Goal: Information Seeking & Learning: Learn about a topic

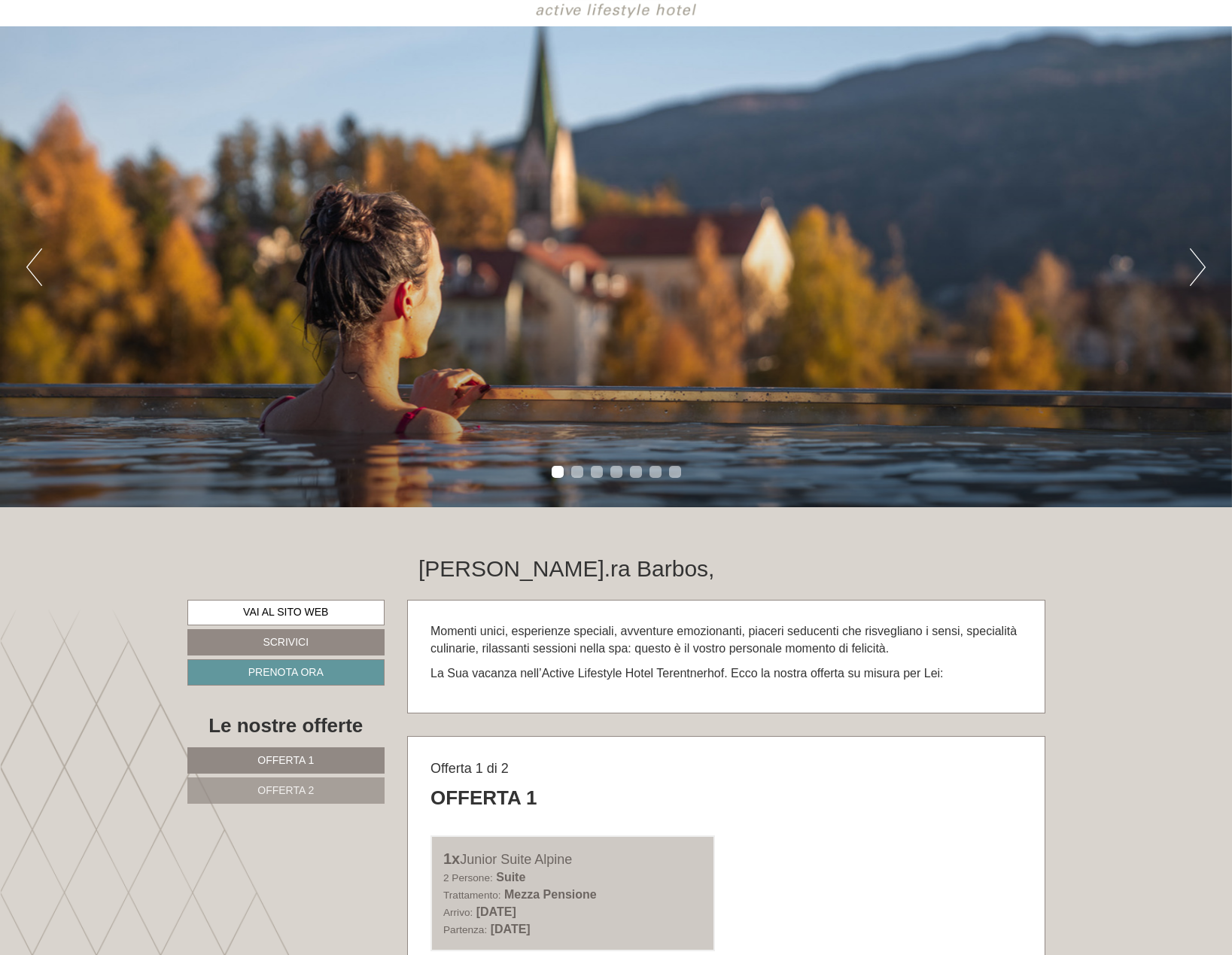
scroll to position [226, 0]
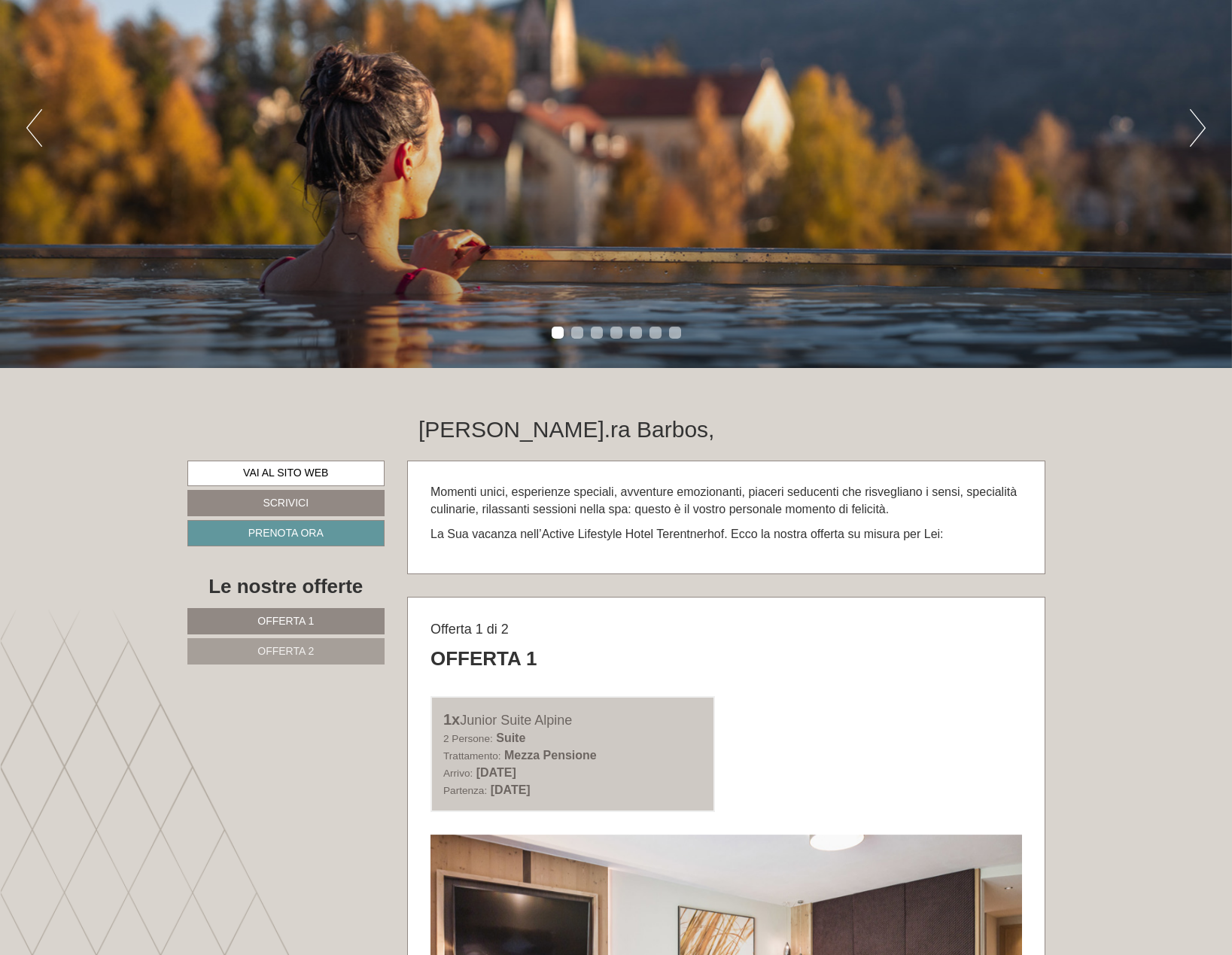
click at [307, 642] on link "Offerta 2" at bounding box center [286, 652] width 198 height 26
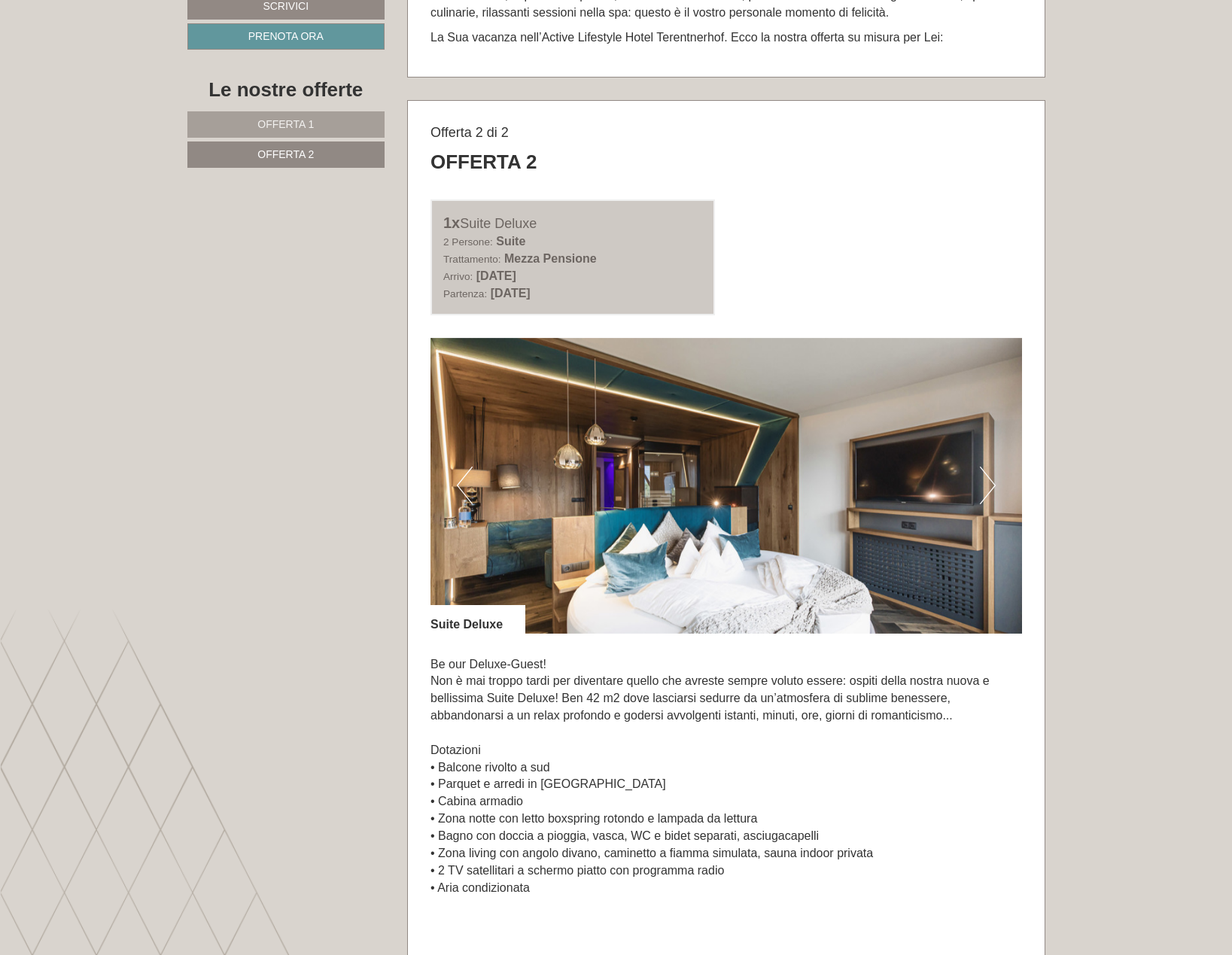
scroll to position [597, 0]
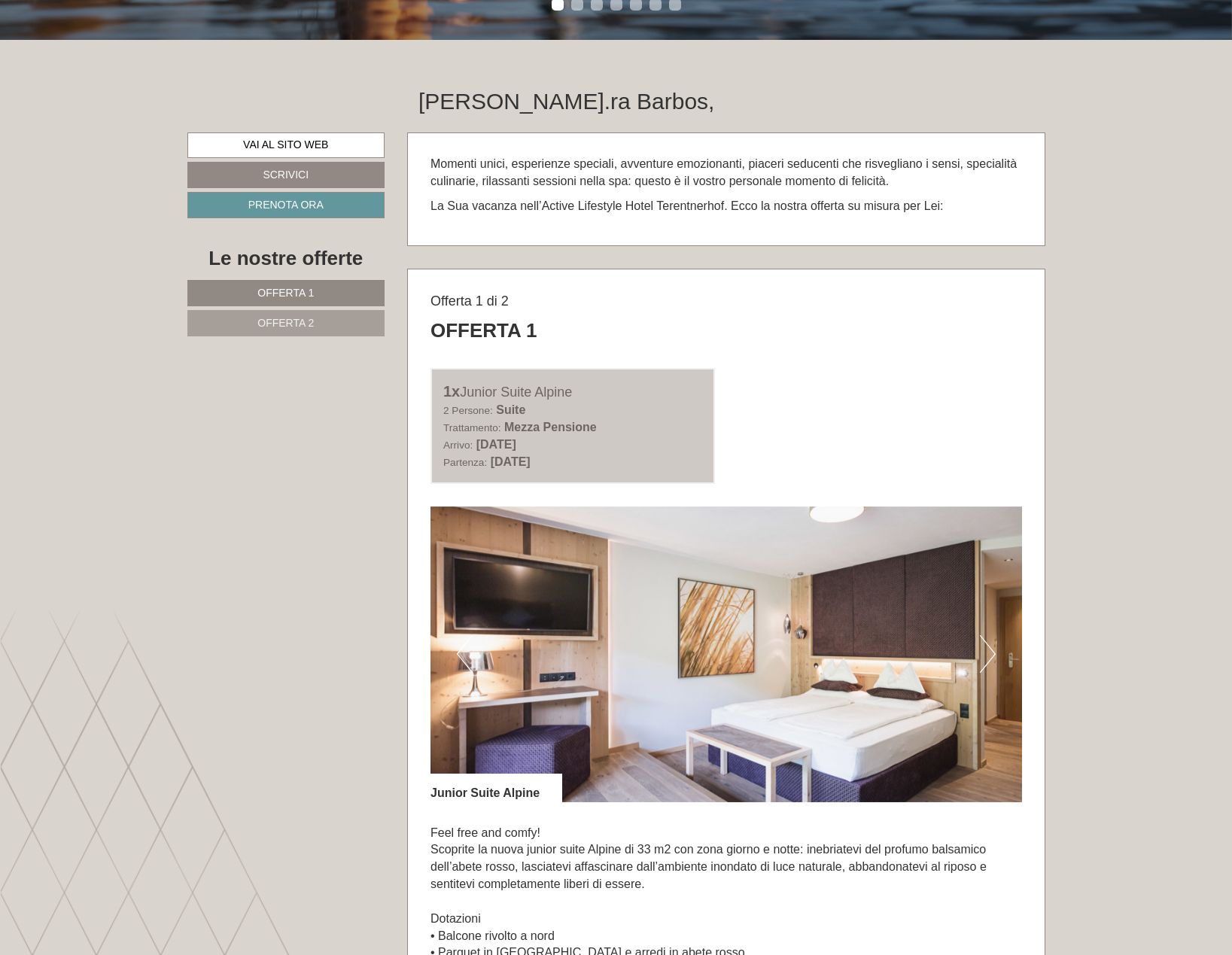
scroll to position [828, 0]
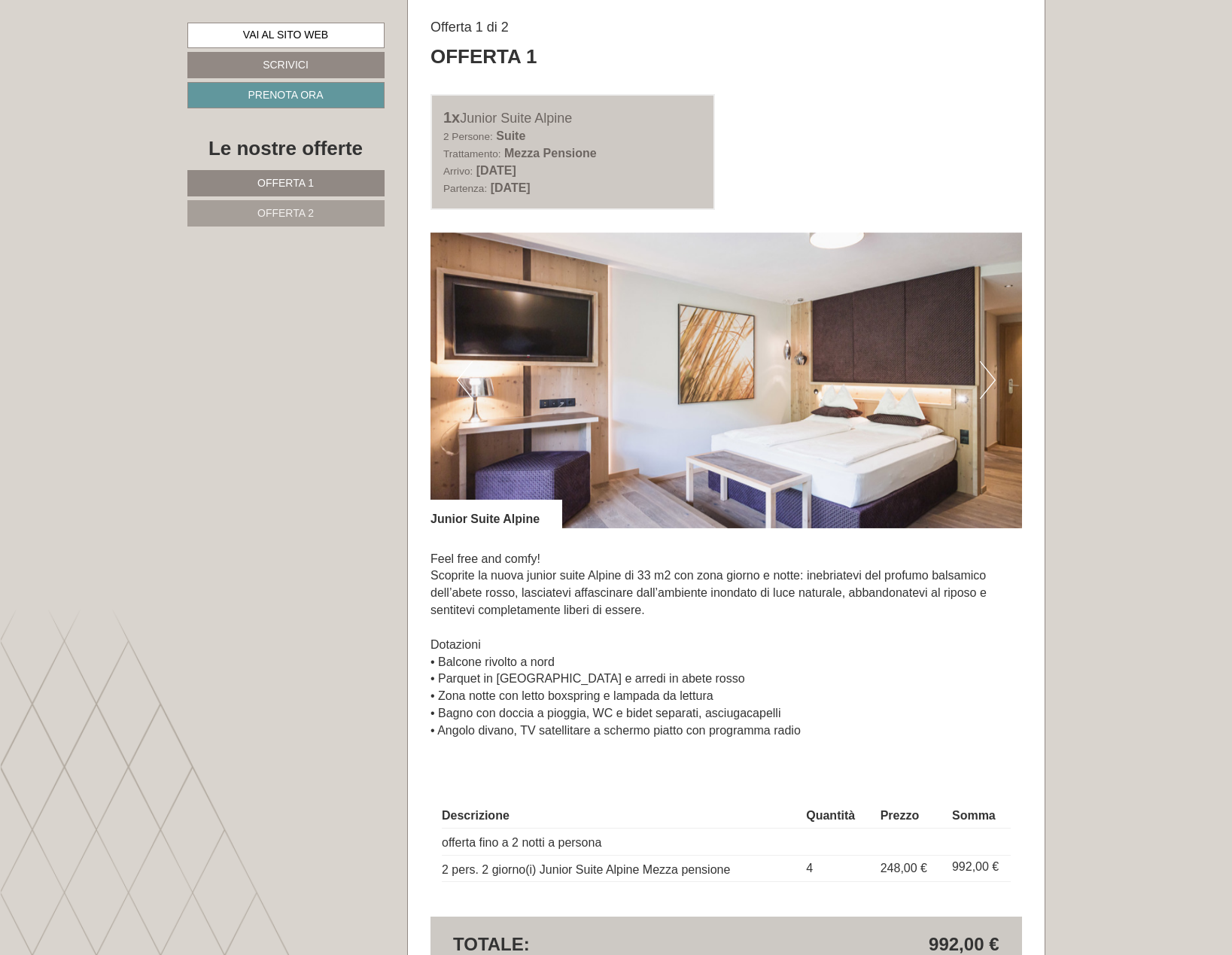
click at [275, 210] on span "Offerta 2" at bounding box center [286, 213] width 56 height 12
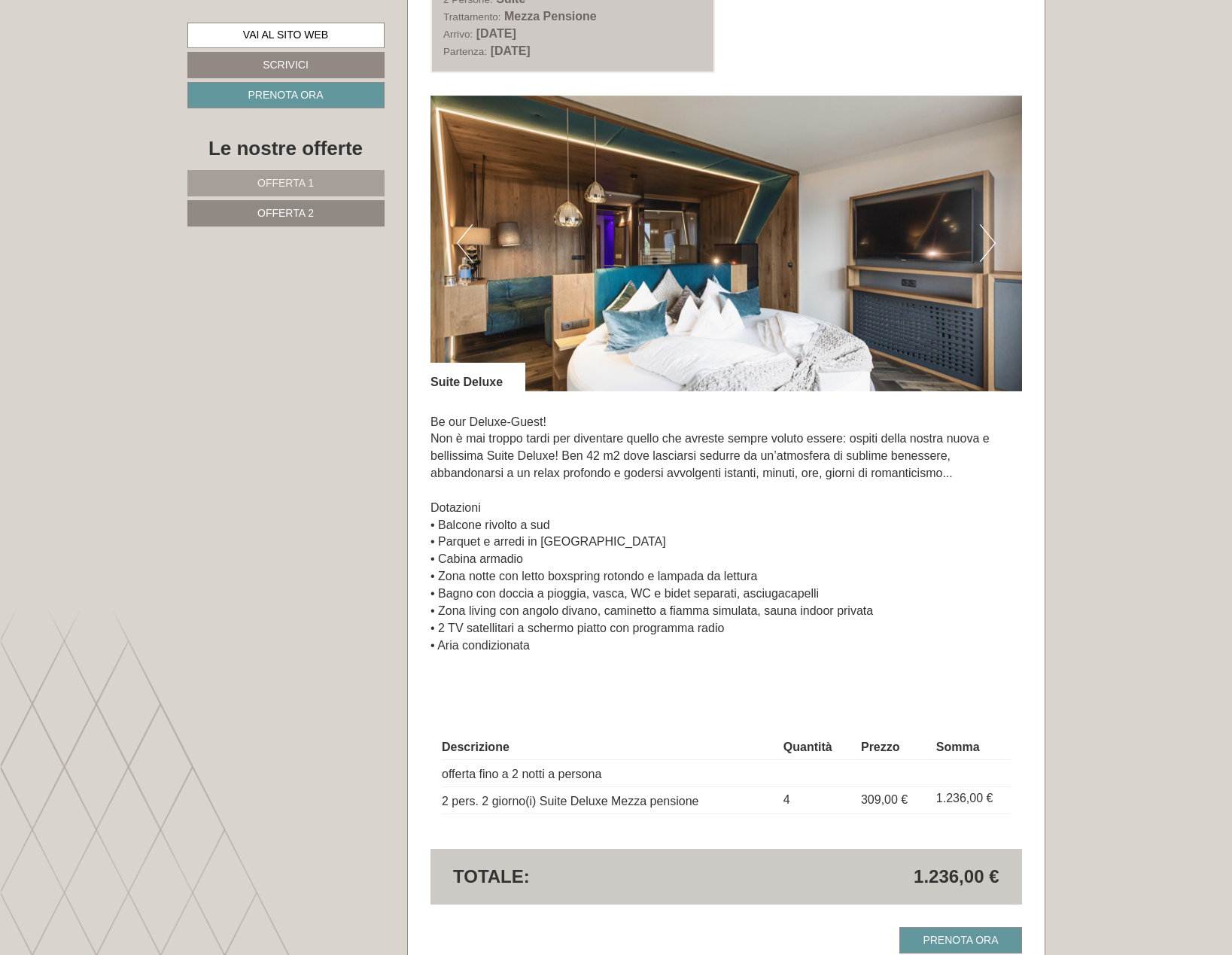
scroll to position [1123, 0]
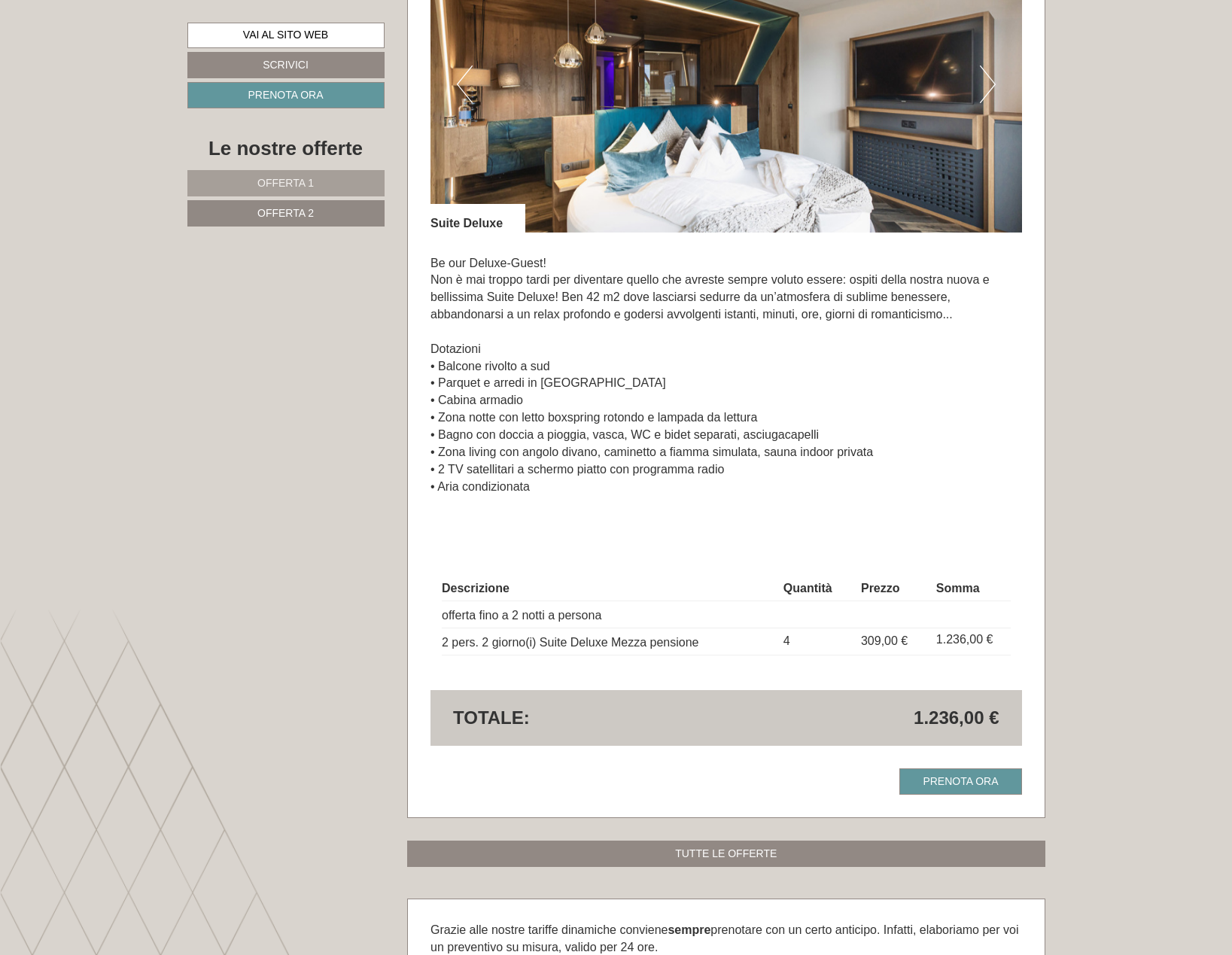
click at [279, 175] on link "Offerta 1" at bounding box center [286, 183] width 198 height 26
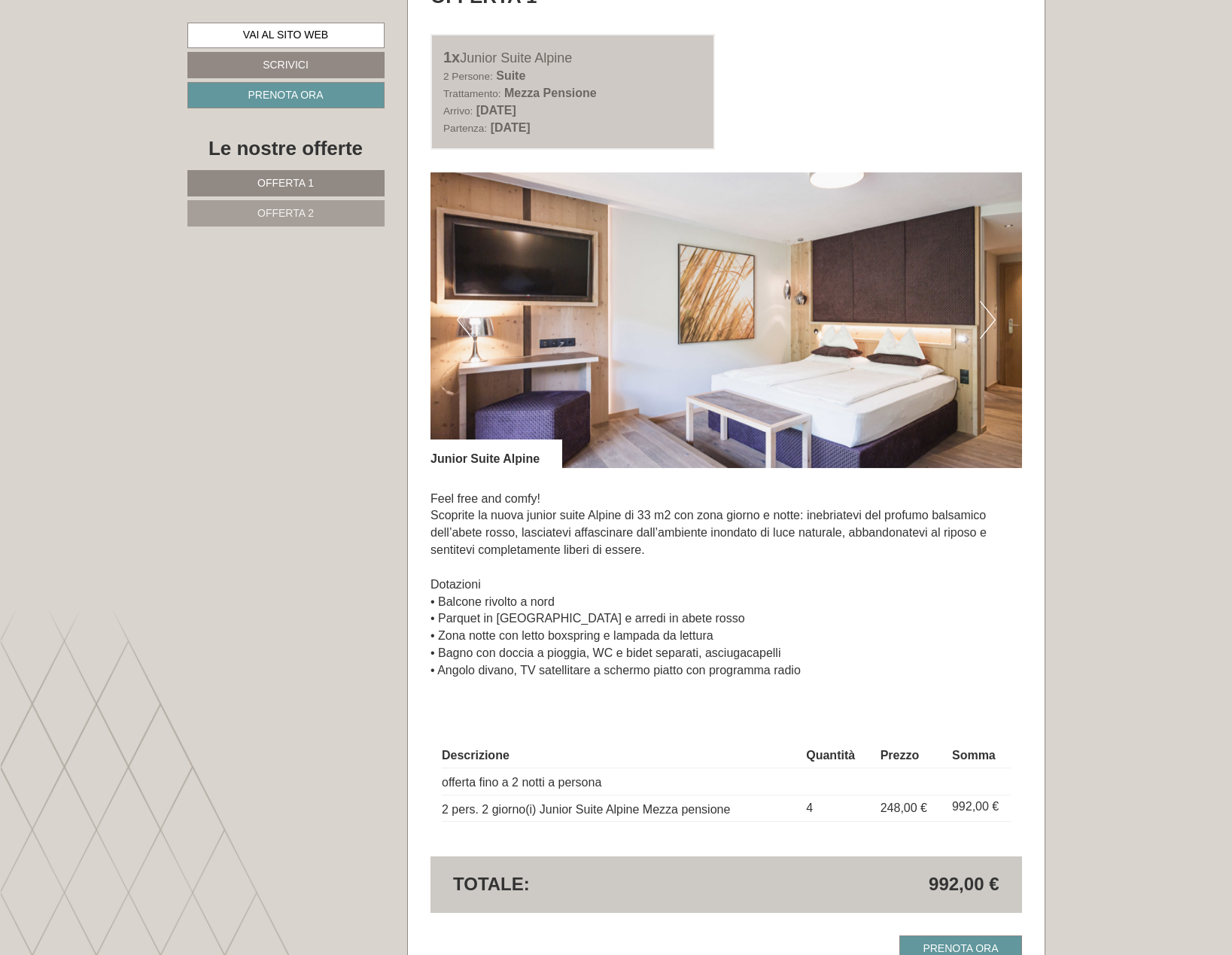
scroll to position [973, 0]
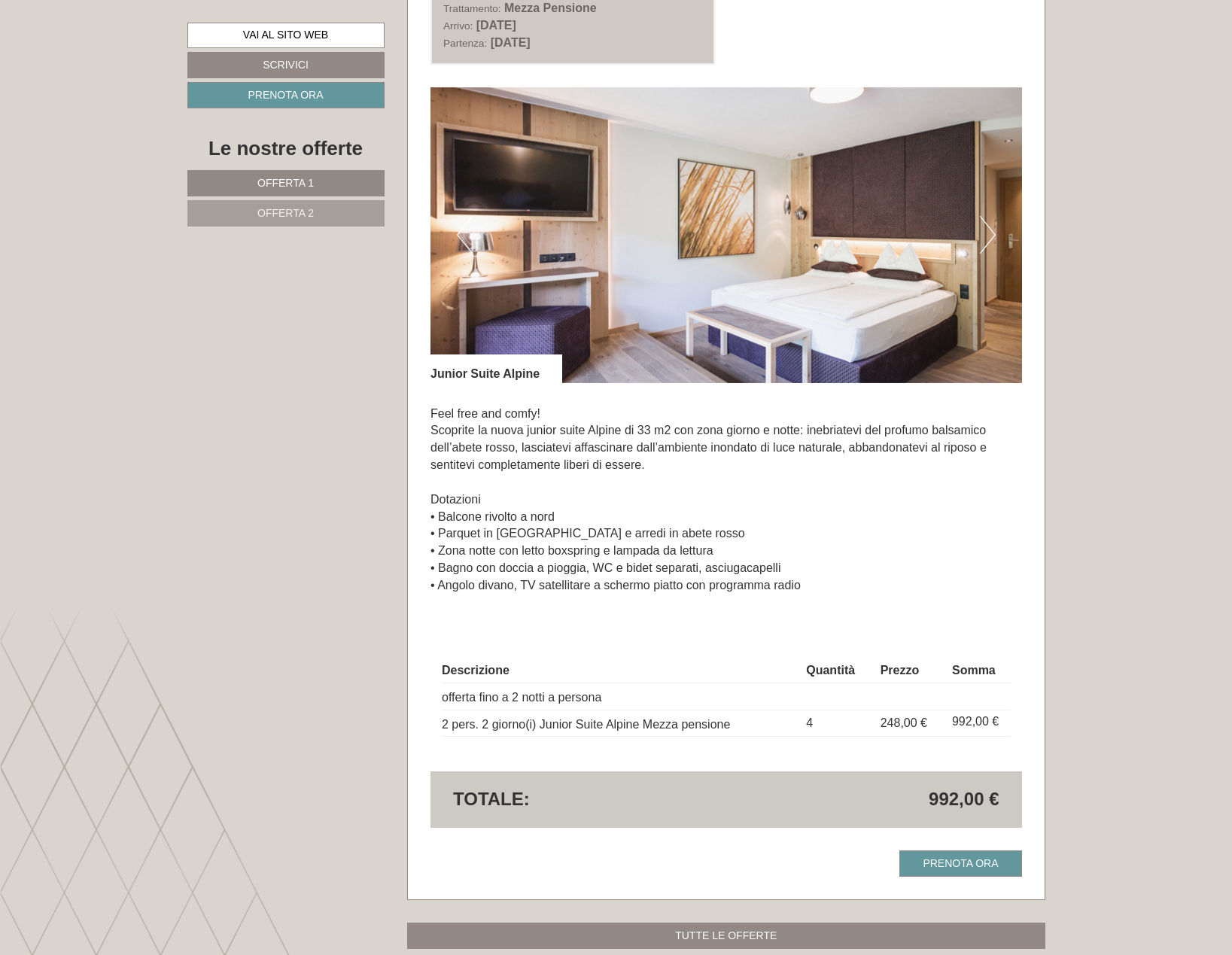
click at [317, 210] on link "Offerta 2" at bounding box center [286, 213] width 198 height 26
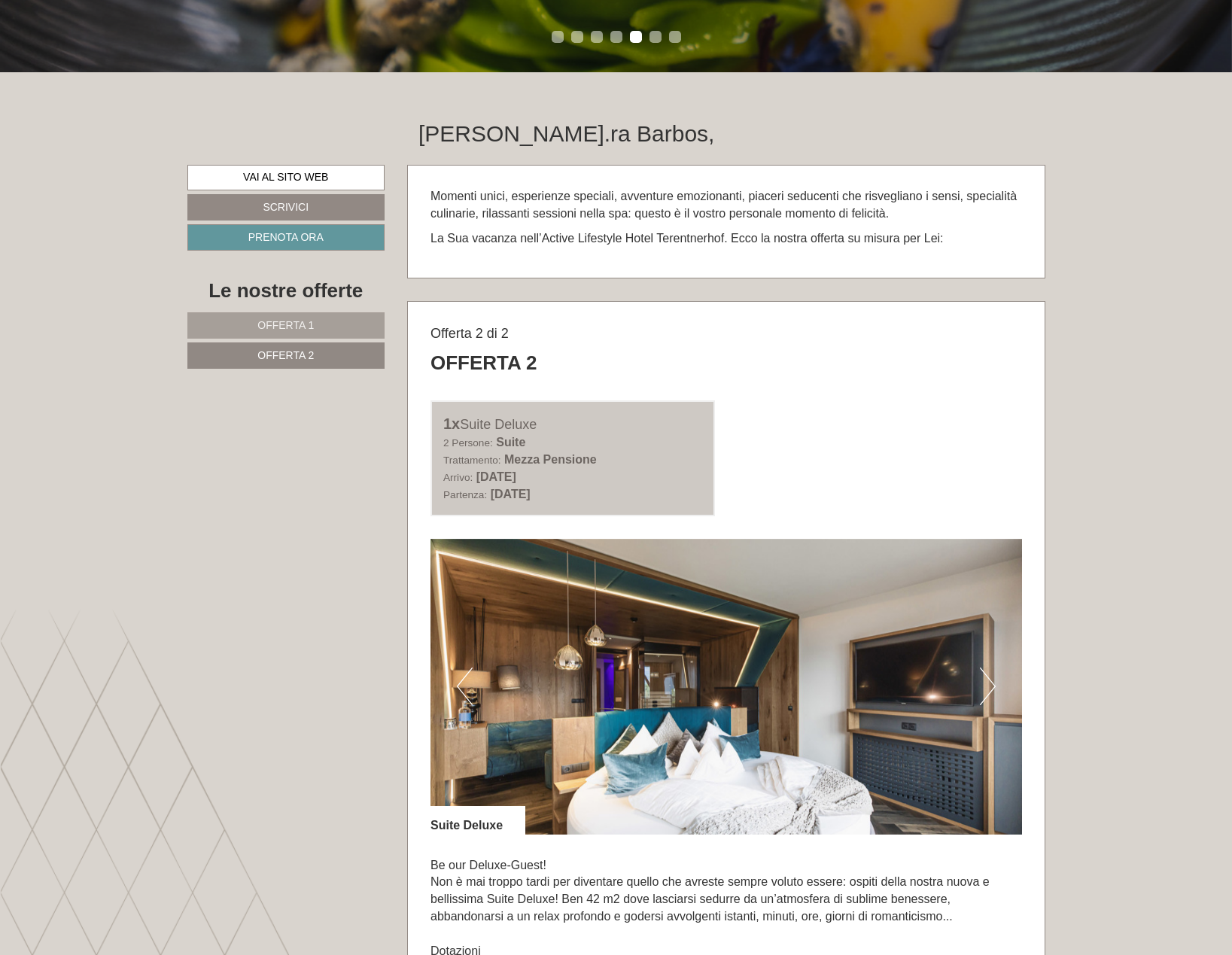
scroll to position [747, 0]
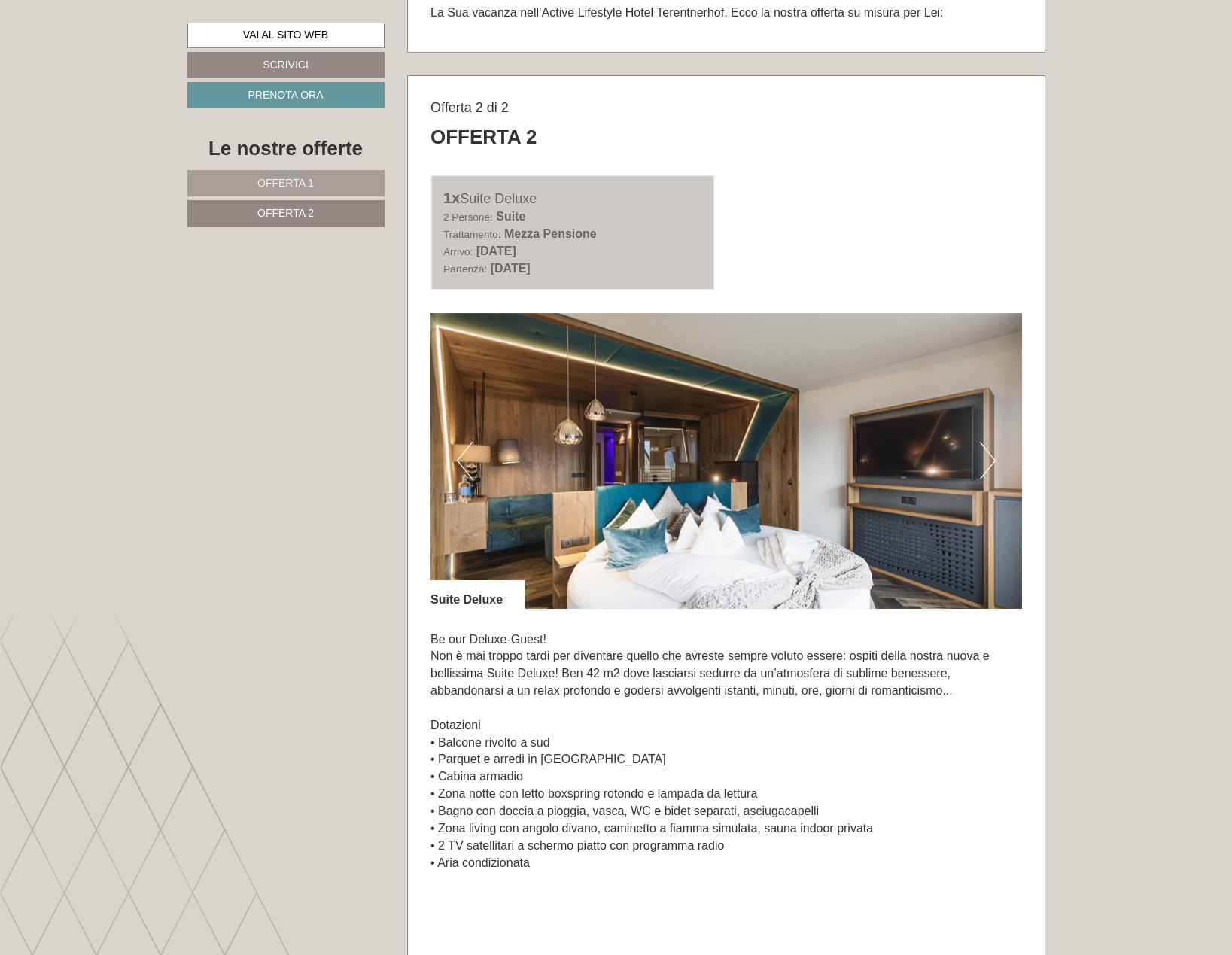
click at [278, 184] on span "Offerta 1" at bounding box center [286, 183] width 56 height 12
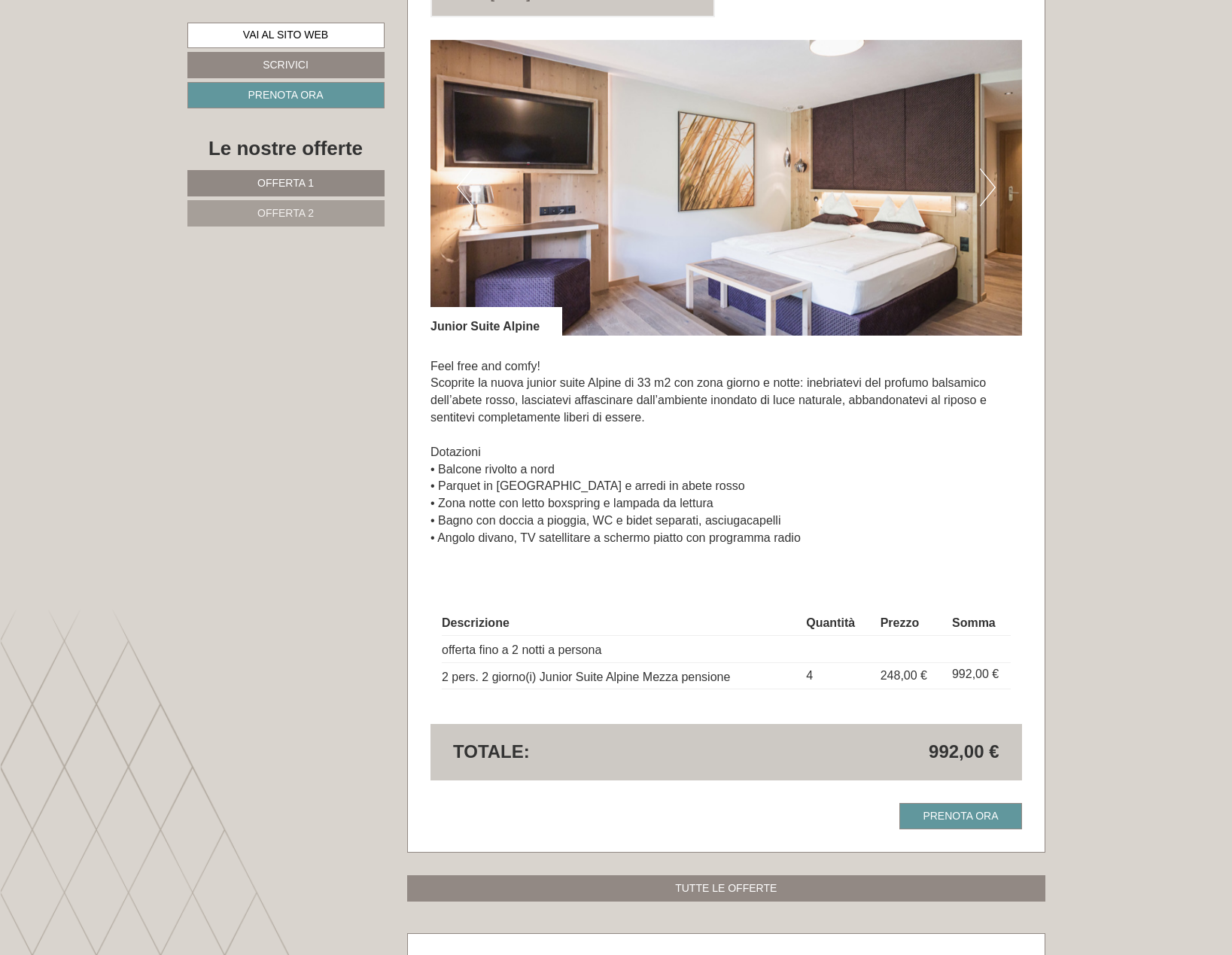
scroll to position [1054, 0]
